Goal: Task Accomplishment & Management: Use online tool/utility

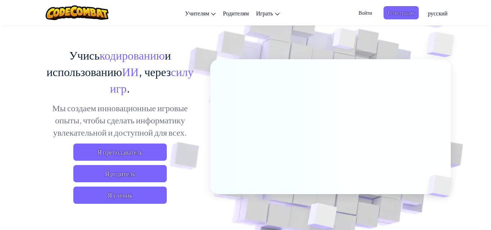
scroll to position [72, 0]
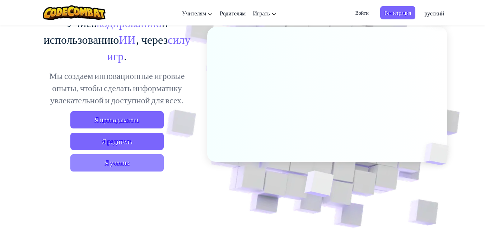
click at [119, 166] on span "Я ученик" at bounding box center [116, 162] width 93 height 17
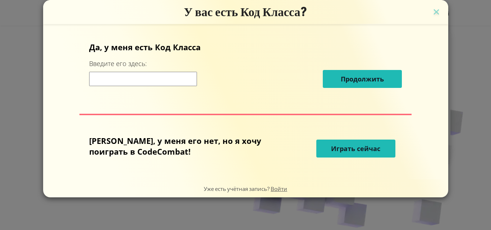
click at [327, 141] on button "Играть сейчас" at bounding box center [355, 149] width 79 height 18
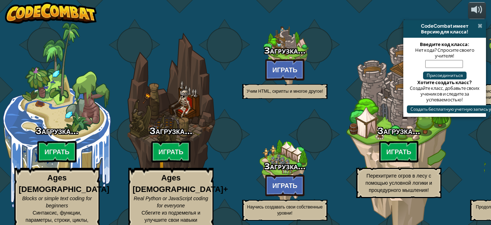
click at [478, 27] on span at bounding box center [479, 26] width 5 height 6
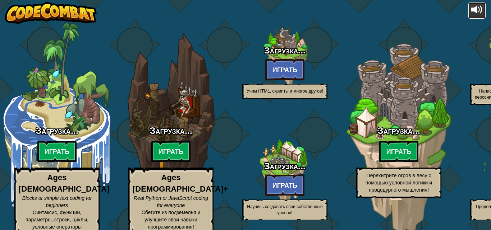
click at [472, 9] on div at bounding box center [476, 9] width 11 height 11
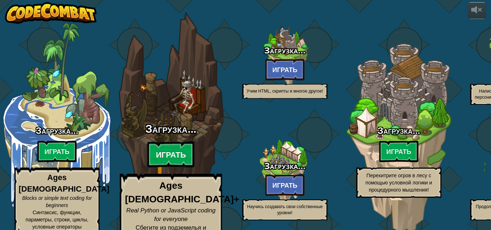
click at [177, 143] on btn "Играть" at bounding box center [170, 155] width 47 height 26
select select "ru"
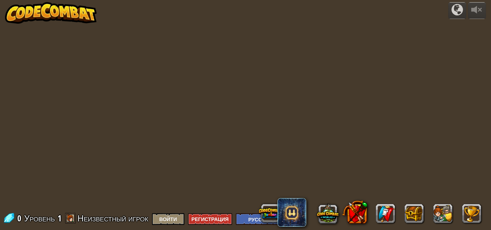
select select "ru"
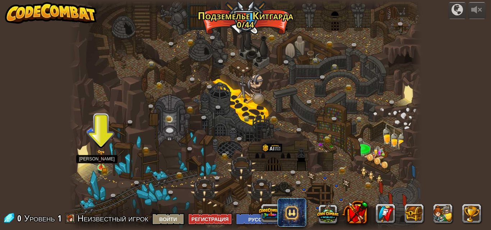
click at [101, 164] on img at bounding box center [101, 159] width 8 height 18
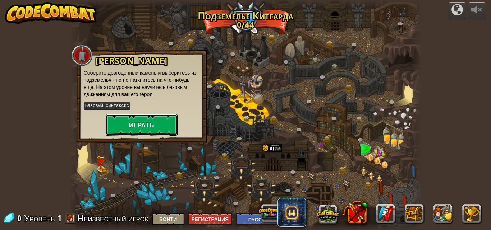
click at [149, 124] on button "Играть" at bounding box center [142, 125] width 72 height 22
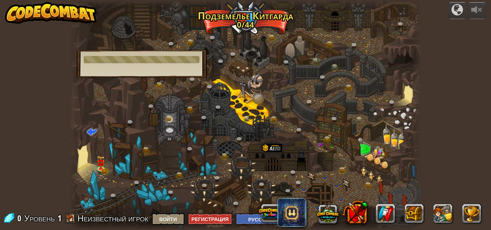
drag, startPoint x: 149, startPoint y: 88, endPoint x: 178, endPoint y: 99, distance: 30.8
click at [167, 94] on div at bounding box center [245, 115] width 352 height 230
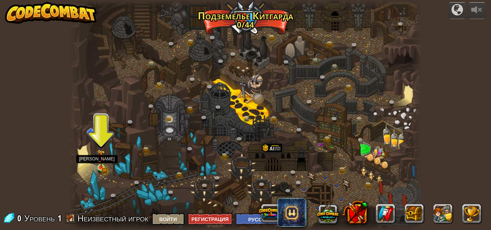
click at [102, 167] on img at bounding box center [101, 159] width 8 height 18
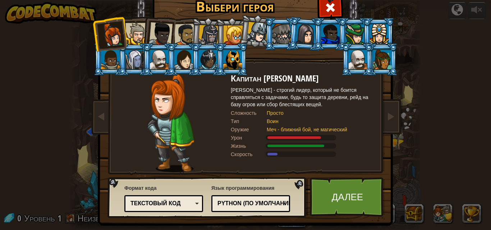
click at [156, 32] on div at bounding box center [161, 34] width 24 height 24
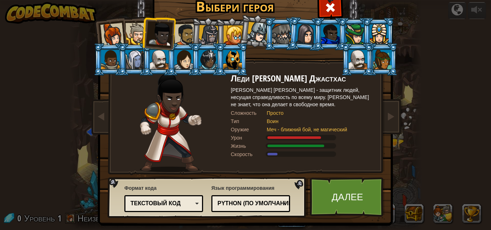
click at [181, 31] on div at bounding box center [185, 35] width 22 height 22
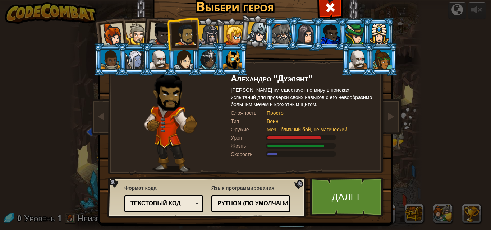
click at [151, 34] on div at bounding box center [161, 34] width 24 height 24
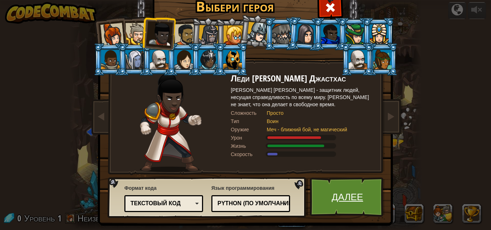
click at [324, 189] on link "Далее" at bounding box center [347, 197] width 75 height 40
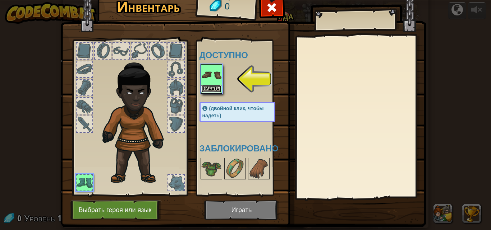
click at [207, 86] on button "Надеть" at bounding box center [211, 89] width 20 height 8
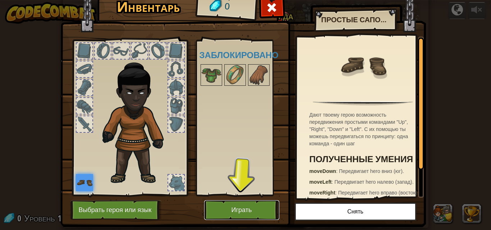
click at [249, 204] on button "Играть" at bounding box center [241, 210] width 75 height 20
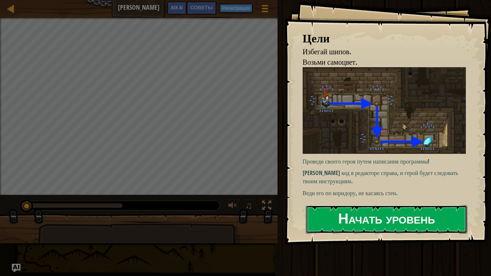
drag, startPoint x: 345, startPoint y: 212, endPoint x: 341, endPoint y: 208, distance: 5.8
click at [345, 212] on button "Начать уровень" at bounding box center [386, 219] width 161 height 28
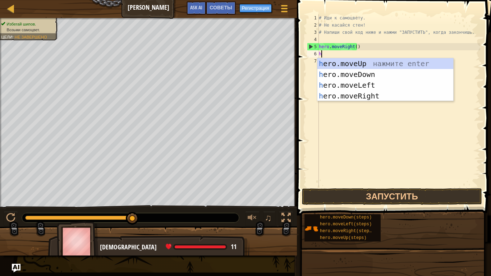
scroll to position [3, 0]
type textarea "hero"
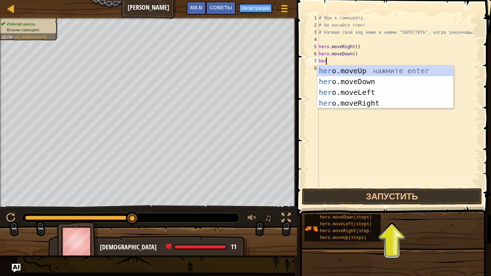
type textarea "hero"
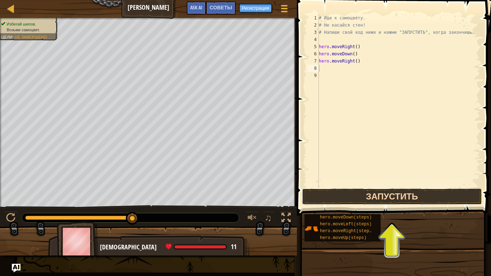
click at [416, 201] on button "Запустить" at bounding box center [392, 196] width 180 height 17
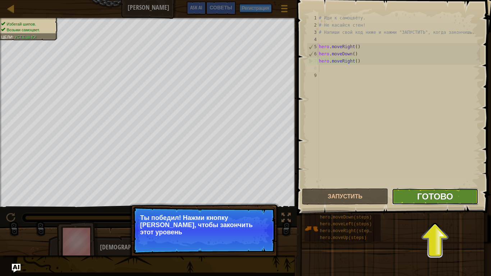
click at [432, 194] on span "Готово" at bounding box center [435, 195] width 36 height 11
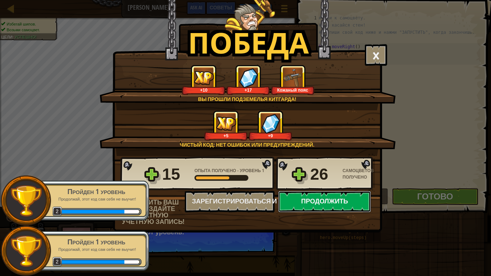
click at [335, 198] on button "Продолжить" at bounding box center [324, 202] width 93 height 22
select select "ru"
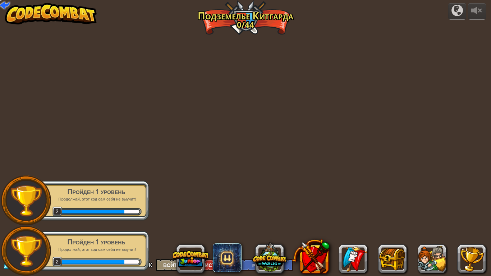
select select "ru"
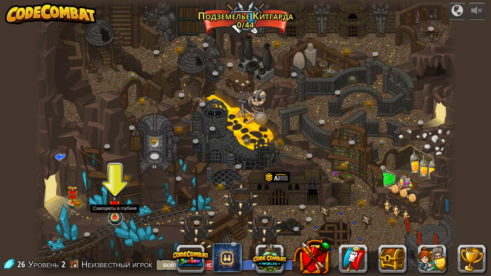
click at [113, 218] on link at bounding box center [115, 217] width 14 height 14
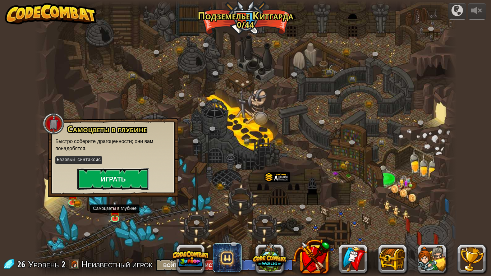
click at [124, 182] on button "Играть" at bounding box center [113, 179] width 72 height 22
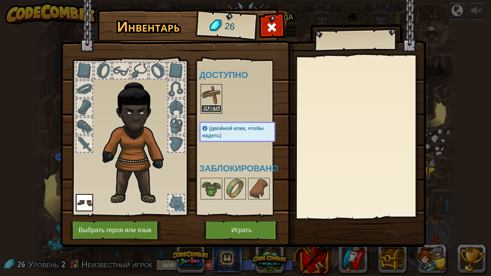
click at [208, 106] on button "Надеть" at bounding box center [211, 109] width 20 height 8
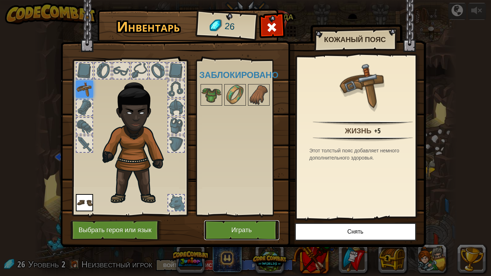
click at [247, 229] on button "Играть" at bounding box center [241, 230] width 75 height 20
click at [224, 230] on button "Играть" at bounding box center [241, 230] width 75 height 20
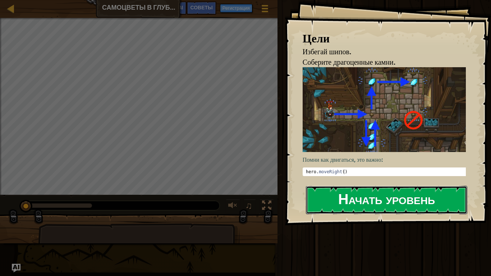
click at [356, 195] on button "Начать уровень" at bounding box center [386, 200] width 161 height 28
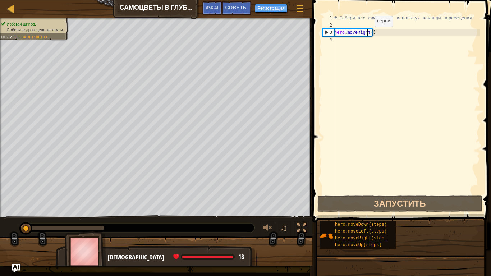
click at [369, 33] on div "# Собери все самоцветы, используя команды перемещения. hero . moveRight ( )" at bounding box center [406, 111] width 147 height 194
click at [369, 33] on div "# Собери все самоцветы, используя команды перемещения. hero . moveRight ( )" at bounding box center [406, 104] width 147 height 180
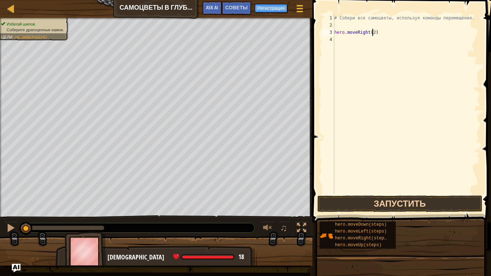
type textarea "hero.moveRight(2)"
click at [410, 204] on button "Запустить" at bounding box center [399, 203] width 165 height 17
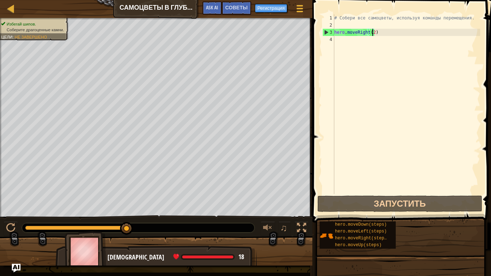
click at [338, 44] on div "# Собери все самоцветы, используя команды перемещения. hero . moveRight ( 2 )" at bounding box center [406, 111] width 147 height 194
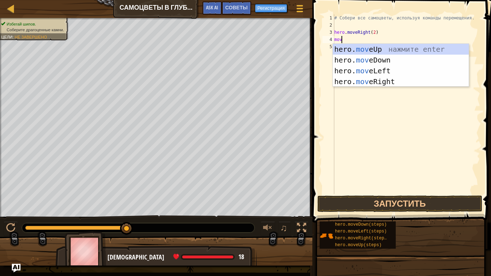
scroll to position [3, 0]
type textarea "m"
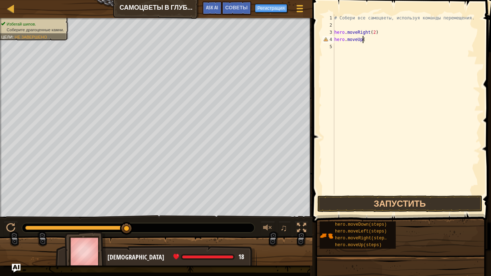
scroll to position [3, 2]
type textarea "hero.moveUp()"
click at [358, 201] on button "Запустить" at bounding box center [399, 203] width 165 height 17
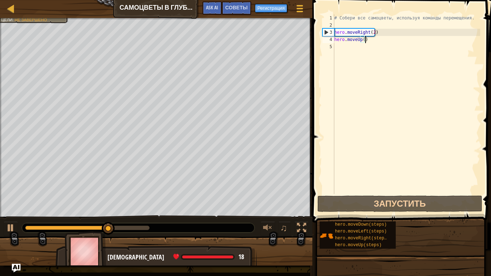
click at [340, 47] on div "# Собери все самоцветы, используя команды перемещения. hero . moveRight ( 2 ) h…" at bounding box center [406, 111] width 147 height 194
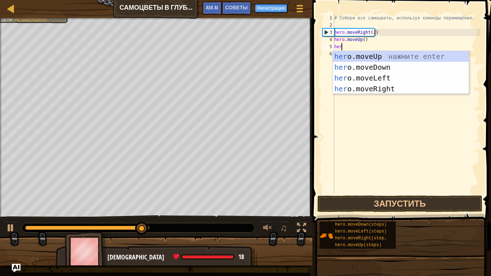
scroll to position [3, 0]
type textarea "hero."
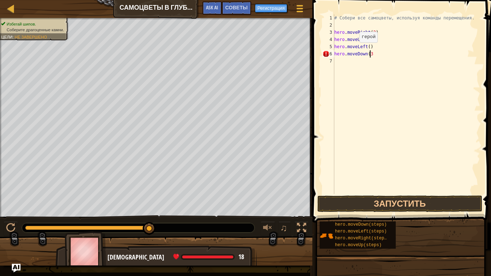
scroll to position [3, 3]
type textarea "hero.moveDown(3)"
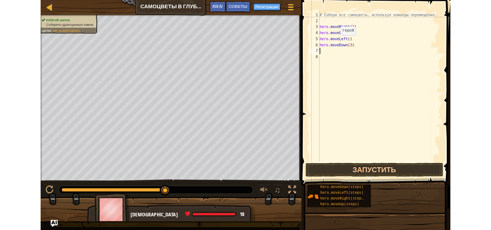
scroll to position [3, 0]
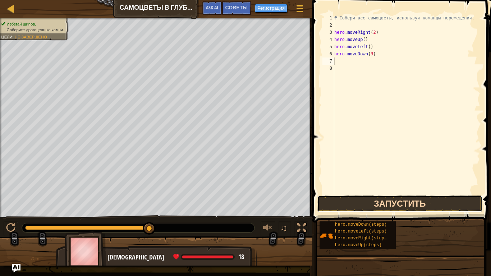
click at [409, 202] on button "Запустить" at bounding box center [399, 203] width 165 height 17
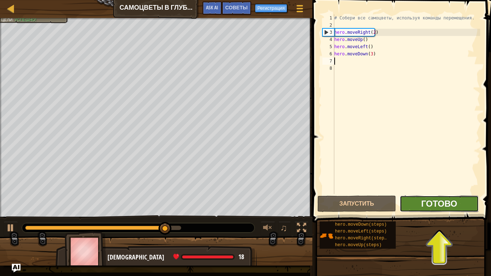
click at [431, 200] on span "Готово" at bounding box center [439, 203] width 36 height 11
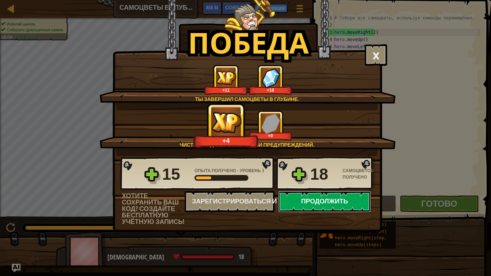
click at [329, 201] on button "Продолжить" at bounding box center [324, 202] width 93 height 22
select select "ru"
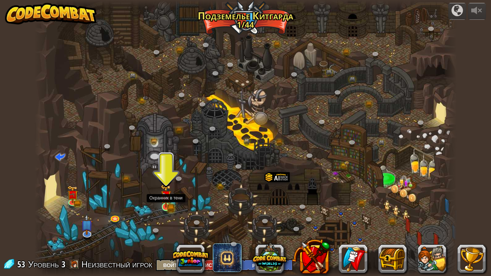
click at [169, 206] on img at bounding box center [166, 195] width 11 height 23
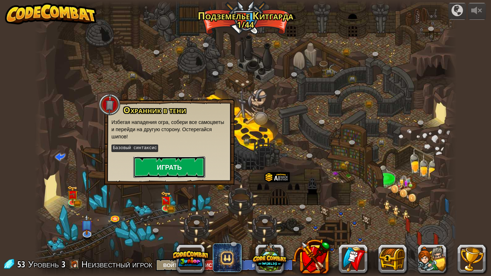
click at [184, 168] on button "Играть" at bounding box center [169, 167] width 72 height 22
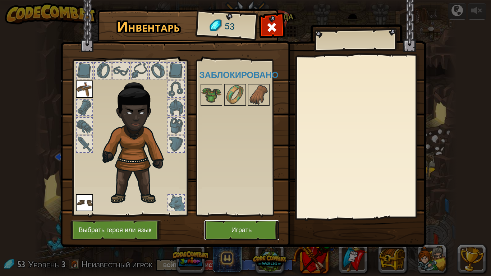
click at [227, 224] on button "Играть" at bounding box center [241, 230] width 75 height 20
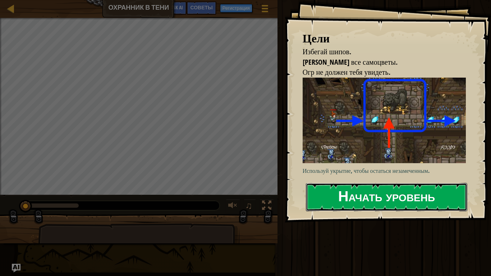
click at [339, 191] on button "Начать уровень" at bounding box center [386, 197] width 161 height 28
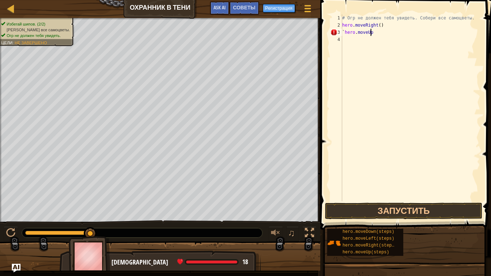
scroll to position [3, 2]
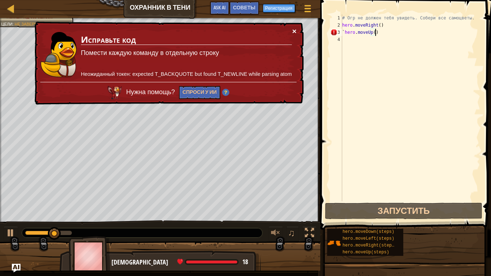
type textarea "`hero.moveUp()"
click at [294, 31] on button "×" at bounding box center [294, 31] width 4 height 8
click at [350, 38] on div "# Огр не должен тебя увидеть. Собери все самоцветы. hero . moveRight ( ) ` hero…" at bounding box center [409, 114] width 139 height 201
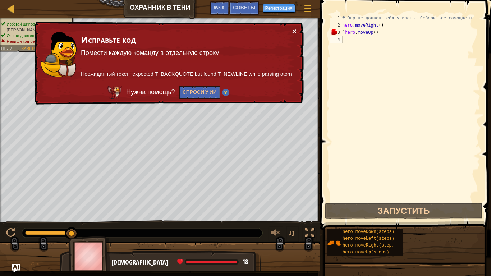
click at [292, 29] on button "×" at bounding box center [294, 33] width 5 height 8
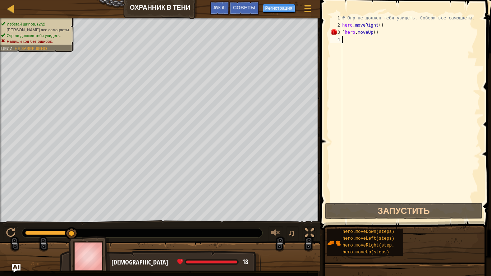
click at [344, 43] on div "# Огр не должен тебя увидеть. Собери все самоцветы. hero . moveRight ( ) ` hero…" at bounding box center [409, 114] width 139 height 201
click at [388, 33] on div "# Огр не должен тебя увидеть. Собери все самоцветы. hero . moveRight ( ) ` hero…" at bounding box center [409, 114] width 139 height 201
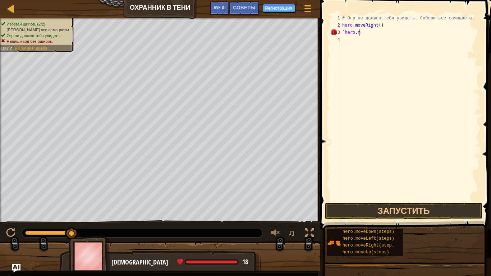
type textarea "`"
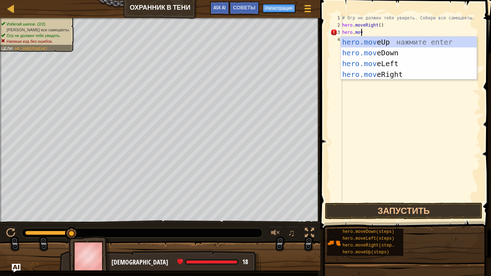
scroll to position [3, 1]
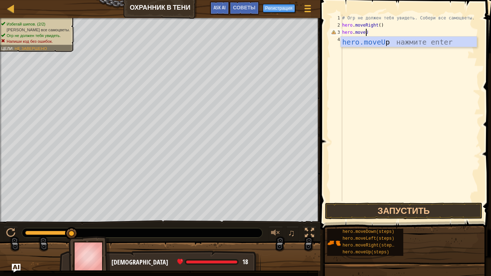
type textarea "hero.moveUp"
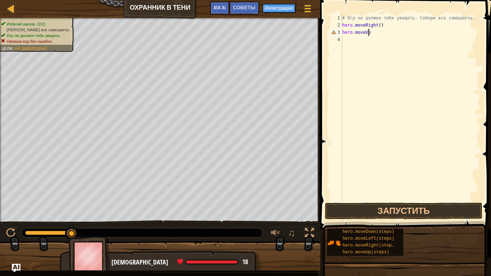
click at [382, 30] on div "# Огр не должен тебя увидеть. Собери все самоцветы. hero . moveRight ( ) hero .…" at bounding box center [409, 114] width 139 height 201
click at [358, 39] on div "# Огр не должен тебя увидеть. Собери все самоцветы. hero . moveRight ( ) hero .…" at bounding box center [409, 114] width 139 height 201
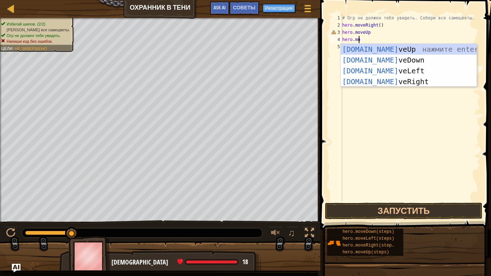
scroll to position [3, 1]
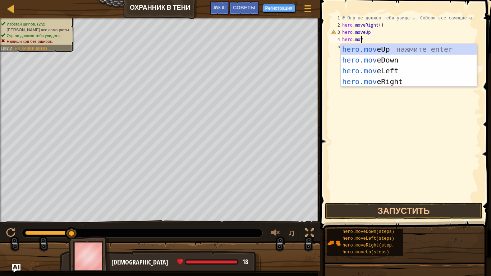
type textarea "hero.move"
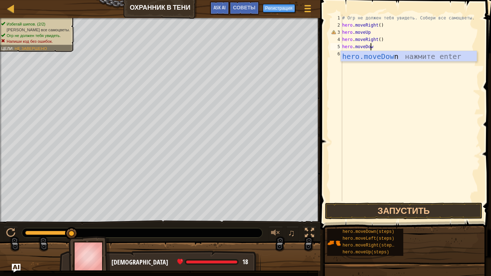
scroll to position [3, 2]
click at [369, 35] on div "# Огр не должен тебя увидеть. Собери все самоцветы. hero . moveRight ( ) hero .…" at bounding box center [409, 114] width 139 height 201
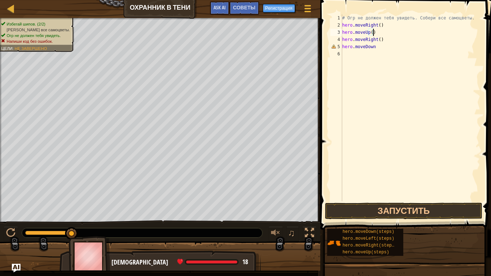
click at [380, 47] on div "# Огр не должен тебя увидеть. Собери все самоцветы. hero . moveRight ( ) hero .…" at bounding box center [409, 114] width 139 height 201
type textarea "hero.moveDown()"
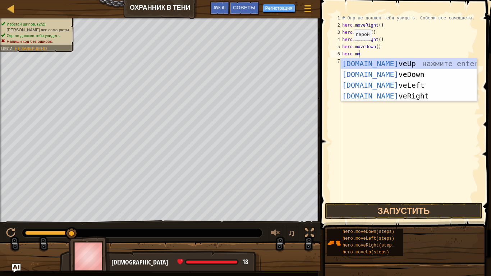
scroll to position [3, 1]
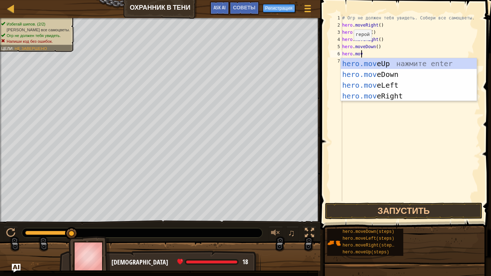
type textarea "hero.move"
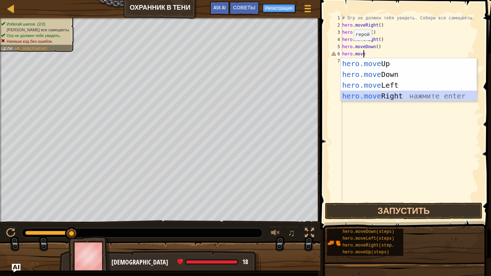
type textarea "\"
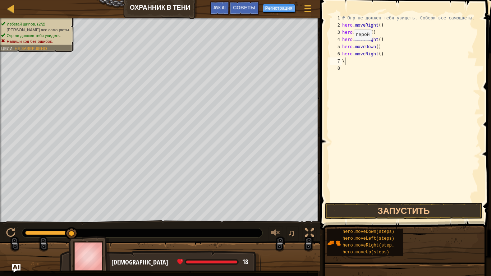
scroll to position [3, 0]
drag, startPoint x: 403, startPoint y: 208, endPoint x: 413, endPoint y: 209, distance: 10.1
click at [403, 208] on button "Запустить" at bounding box center [403, 211] width 157 height 17
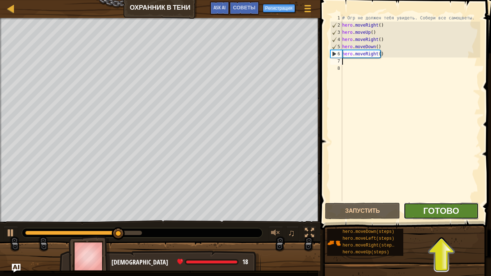
click at [437, 211] on span "Готово" at bounding box center [441, 210] width 36 height 11
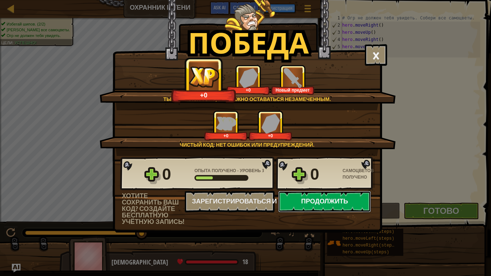
click at [335, 200] on button "Продолжить" at bounding box center [324, 202] width 93 height 22
select select "ru"
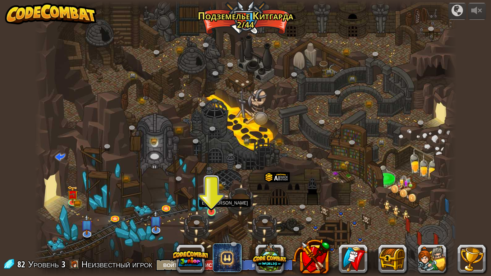
click at [210, 208] on img at bounding box center [211, 200] width 11 height 24
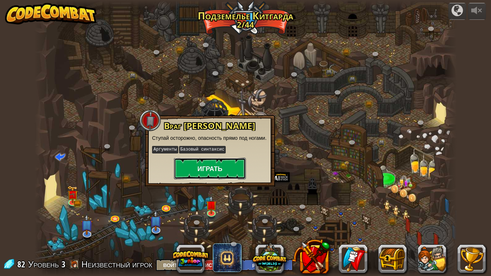
click at [235, 162] on button "Играть" at bounding box center [210, 169] width 72 height 22
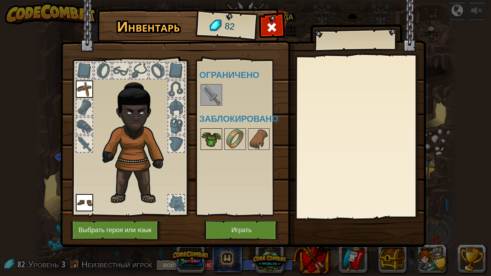
click at [216, 141] on img at bounding box center [211, 139] width 20 height 20
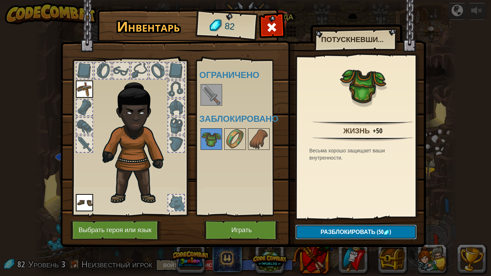
click at [382, 230] on span "(50" at bounding box center [379, 232] width 8 height 8
click at [351, 230] on button "Подтвердить" at bounding box center [355, 231] width 121 height 15
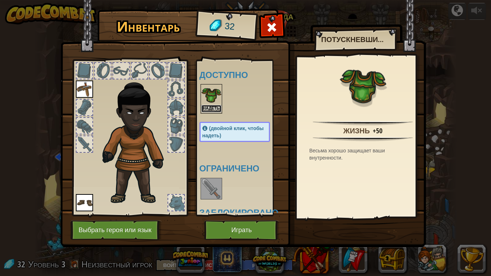
click at [209, 106] on button "Надеть" at bounding box center [211, 109] width 20 height 8
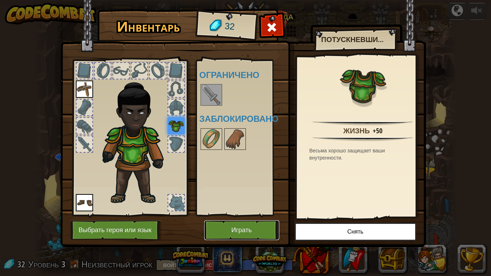
click at [238, 230] on button "Играть" at bounding box center [241, 230] width 75 height 20
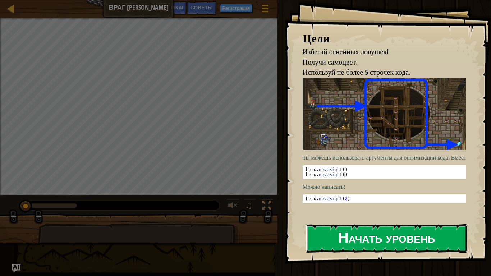
click at [370, 230] on button "Начать уровень" at bounding box center [386, 238] width 161 height 28
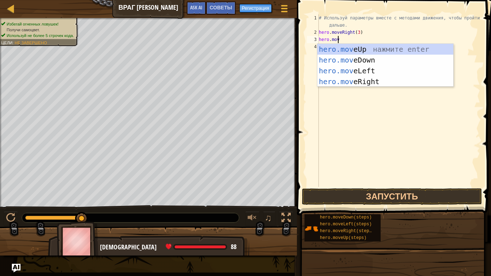
scroll to position [3, 1]
type textarea "hero.move"
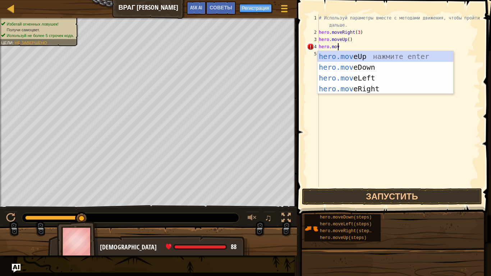
type textarea "hero.move"
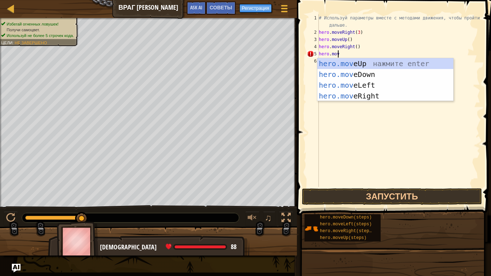
type textarea "hero.move"
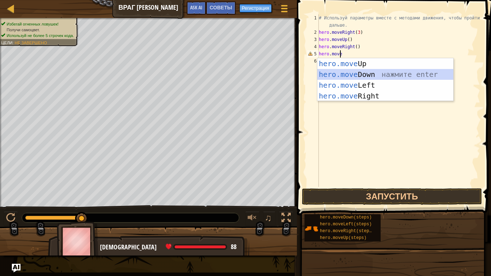
scroll to position [3, 0]
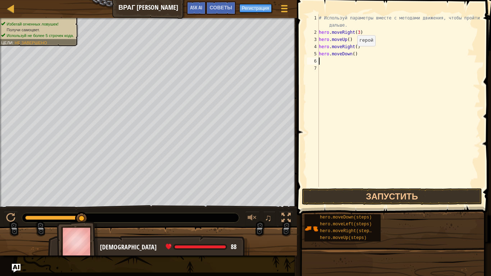
click at [351, 53] on div "# Используй параметры вместе с методами движения, чтобы пройти дальше. hero . m…" at bounding box center [398, 111] width 163 height 194
type textarea "hero.moveDown(3)"
click at [327, 61] on div "# Используй параметры вместе с методами движения, чтобы пройти дальше. hero . m…" at bounding box center [398, 111] width 163 height 194
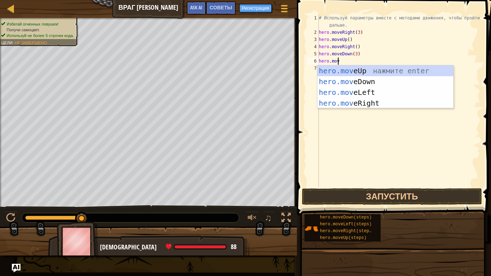
scroll to position [3, 1]
type textarea "hero.move"
click at [383, 101] on div "hero.move Up нажмите enter hero.move Down нажмите enter hero.move Left нажмите …" at bounding box center [385, 97] width 136 height 65
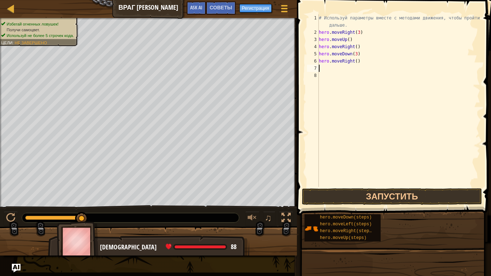
scroll to position [3, 0]
click at [353, 61] on div "# Используй параметры вместе с методами движения, чтобы пройти дальше. hero . m…" at bounding box center [398, 111] width 163 height 194
type textarea "hero.moveRight(2)"
click at [348, 194] on button "Запустить" at bounding box center [392, 196] width 180 height 17
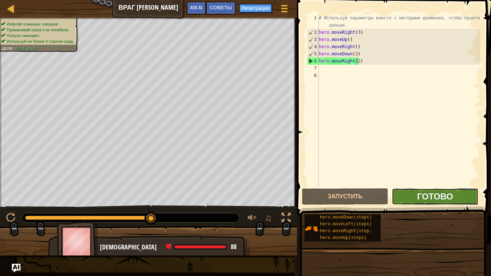
click at [438, 198] on span "Готово" at bounding box center [435, 195] width 36 height 11
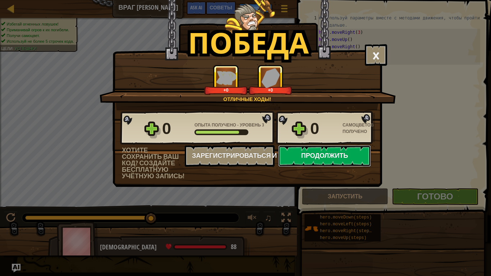
click at [315, 163] on button "Продолжить" at bounding box center [324, 156] width 93 height 22
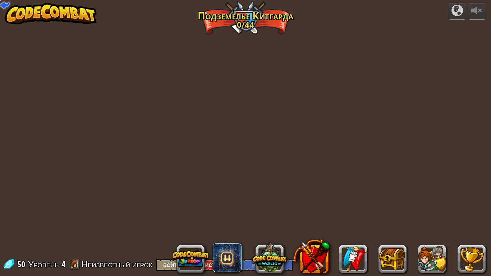
click at [313, 160] on div "powered by Крутой каньон (Заблокировано) Задание: собрать больше золота, исполь…" at bounding box center [245, 138] width 491 height 276
select select "ru"
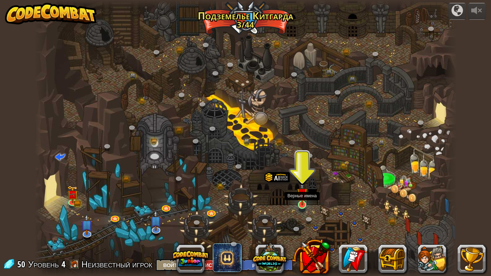
click at [303, 202] on img at bounding box center [302, 193] width 11 height 24
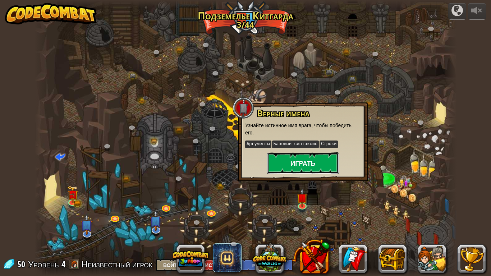
click at [307, 167] on button "Играть" at bounding box center [303, 163] width 72 height 22
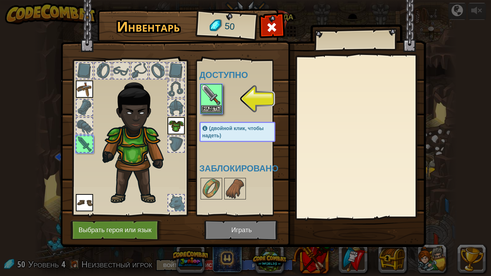
click at [235, 230] on img at bounding box center [242, 116] width 365 height 261
click at [212, 110] on button "Надеть" at bounding box center [211, 109] width 20 height 8
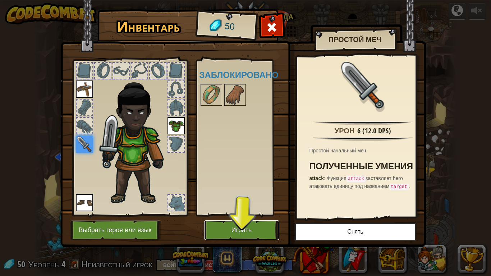
click at [234, 230] on button "Играть" at bounding box center [241, 230] width 75 height 20
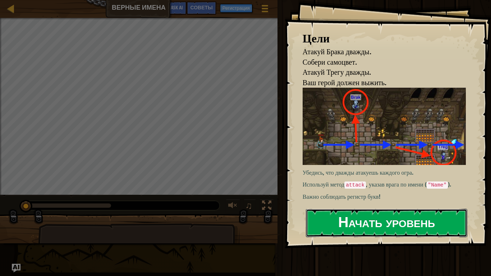
click at [345, 220] on button "Начать уровень" at bounding box center [386, 223] width 161 height 28
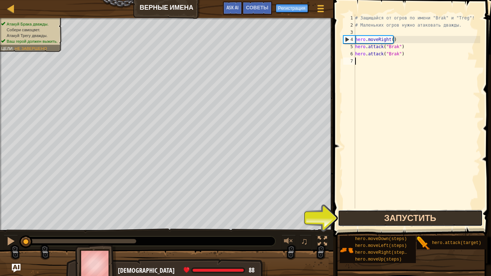
click at [388, 217] on button "Запустить" at bounding box center [410, 218] width 145 height 17
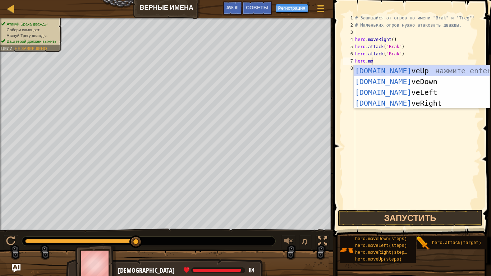
scroll to position [3, 1]
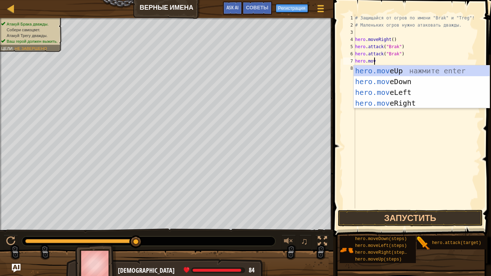
type textarea "hero.move"
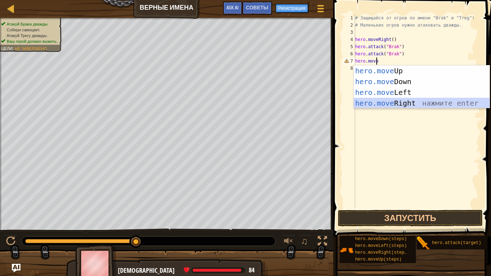
scroll to position [3, 0]
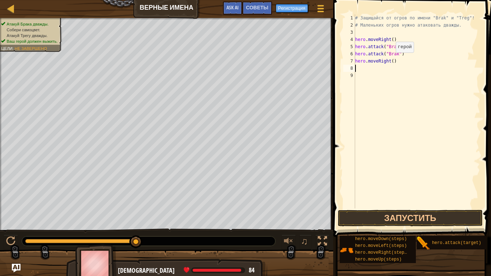
click at [389, 59] on div "# Защищайся от огров по имени "Brak" и "Treg"! # Маленьких огров нужно атаковат…" at bounding box center [416, 118] width 126 height 208
type textarea "hero.moveRight()"
click at [362, 71] on div "# Защищайся от огров по имени "Brak" и "Treg"! # Маленьких огров нужно атаковат…" at bounding box center [416, 118] width 126 height 208
type textarea "hero,attack("Treg")"
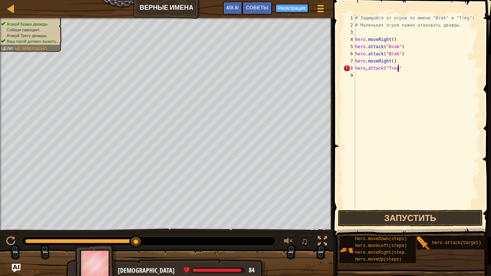
scroll to position [3, 3]
click at [398, 66] on div "# Защищайся от огров по имени "Brak" и "Treg"! # Маленьких огров нужно атаковат…" at bounding box center [416, 118] width 126 height 208
click at [405, 68] on div "# Защищайся от огров по имени "Brak" и "Treg"! # Маленьких огров нужно атаковат…" at bounding box center [416, 118] width 126 height 208
click at [365, 75] on div "# Защищайся от огров по имени "Brak" и "Treg"! # Маленьких огров нужно атаковат…" at bounding box center [416, 118] width 126 height 208
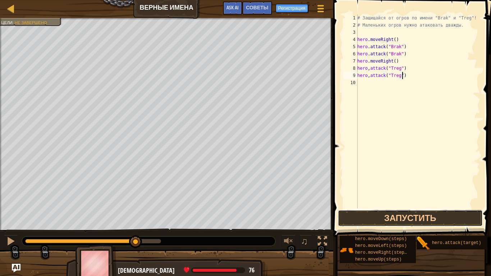
drag, startPoint x: 390, startPoint y: 215, endPoint x: 408, endPoint y: 173, distance: 45.5
click at [390, 215] on button "Запустить" at bounding box center [410, 218] width 145 height 17
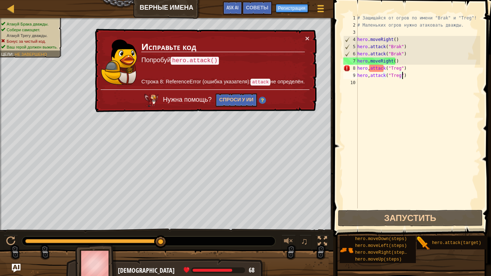
click at [303, 41] on td "Исправьте код Попробуй hero.attack() Строка 8: ReferenceError (ошибка указателя…" at bounding box center [223, 61] width 164 height 55
click at [306, 40] on button "×" at bounding box center [307, 38] width 4 height 8
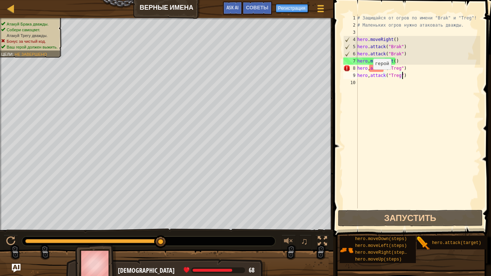
click at [369, 76] on div "# Защищайся от огров по имени "Brak" и "Treg"! # Маленьких огров нужно атаковат…" at bounding box center [418, 118] width 124 height 208
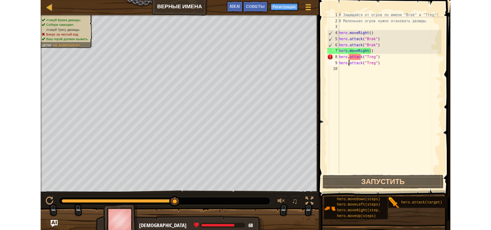
scroll to position [3, 1]
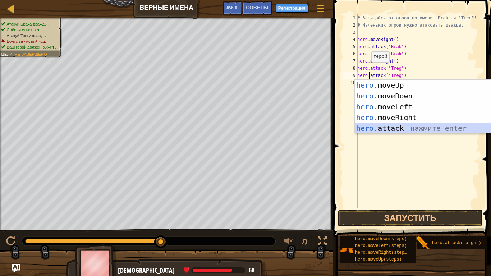
click at [367, 69] on div "# Защищайся от огров по имени "Brak" и "Treg"! # Маленьких огров нужно атаковат…" at bounding box center [418, 118] width 124 height 208
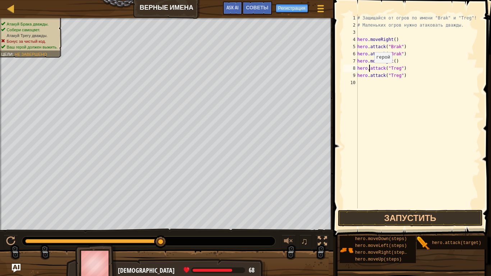
click at [370, 70] on div "# Защищайся от огров по имени "Brak" и "Treg"! # Маленьких огров нужно атаковат…" at bounding box center [418, 118] width 124 height 208
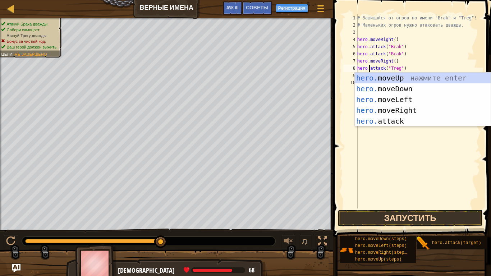
type textarea "hero.attack("Treg")"
click at [354, 220] on button "Запустить" at bounding box center [410, 218] width 145 height 17
